Goal: Transaction & Acquisition: Purchase product/service

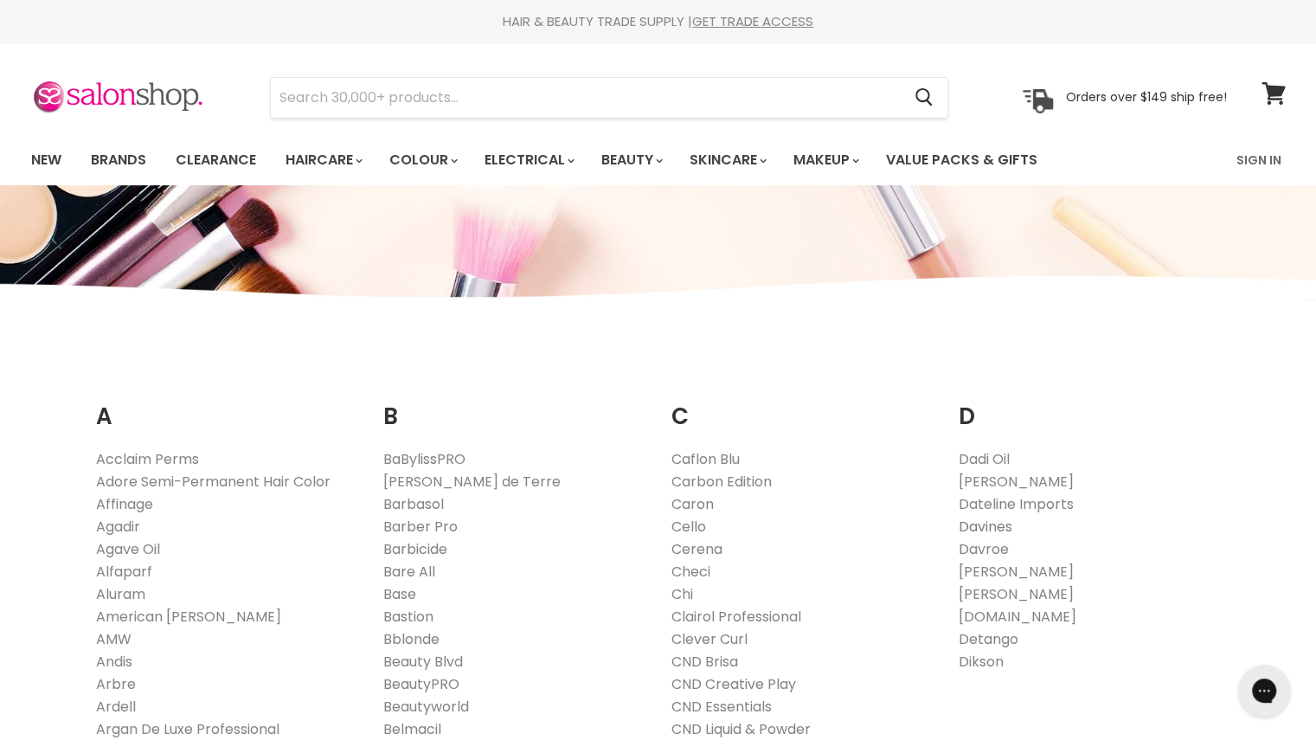
click at [966, 520] on link "Davines" at bounding box center [986, 526] width 54 height 20
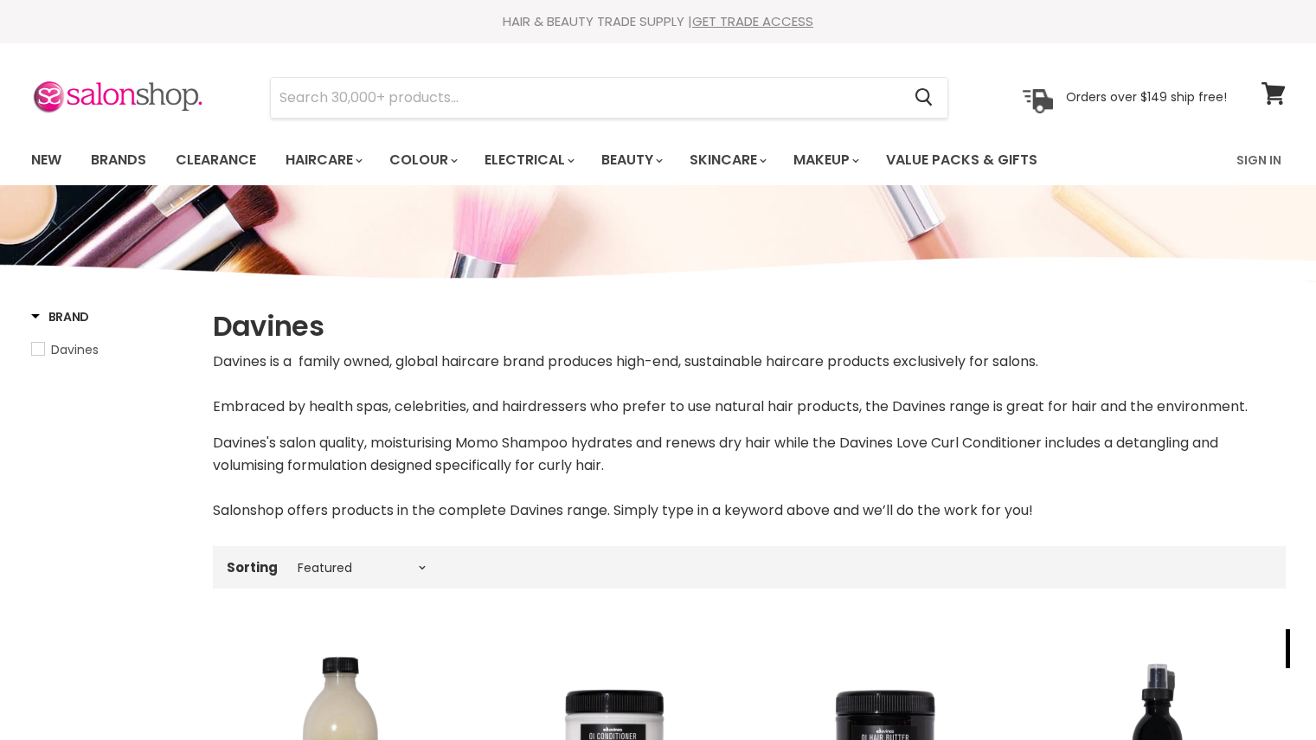
select select "manual"
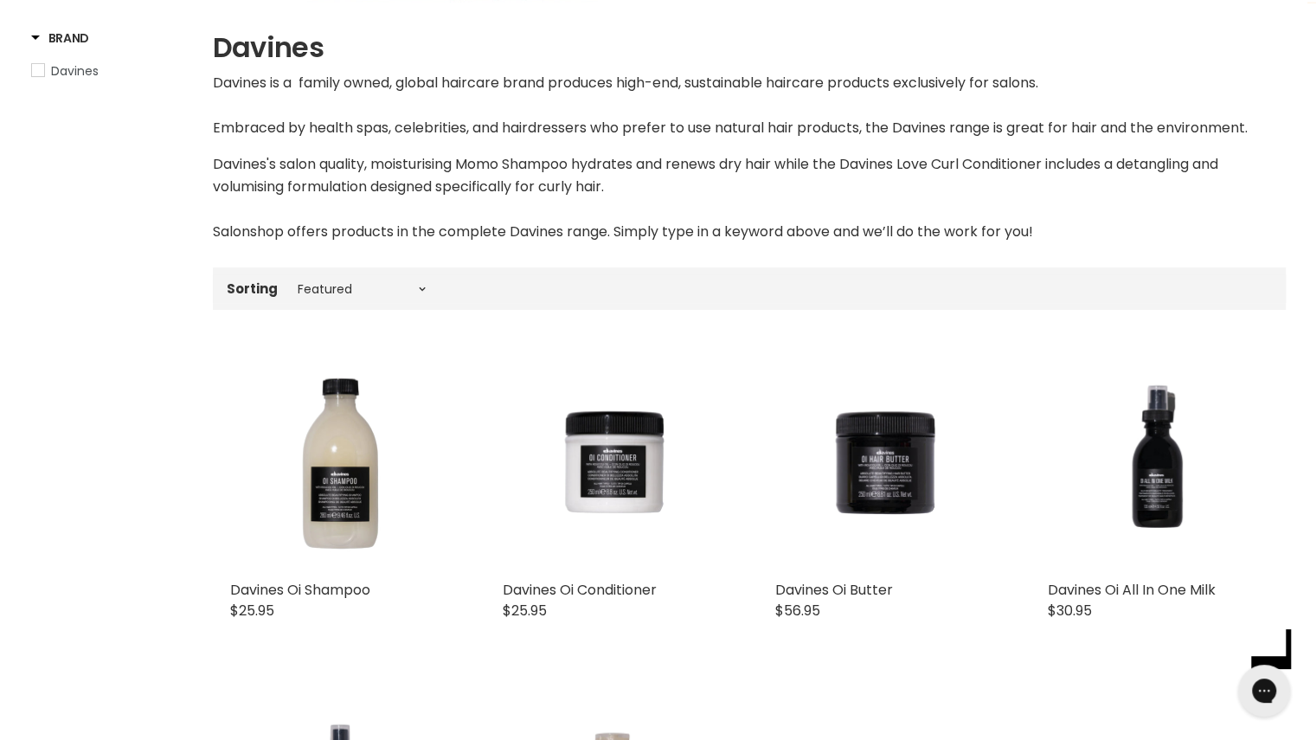
scroll to position [240, 0]
